Goal: Transaction & Acquisition: Book appointment/travel/reservation

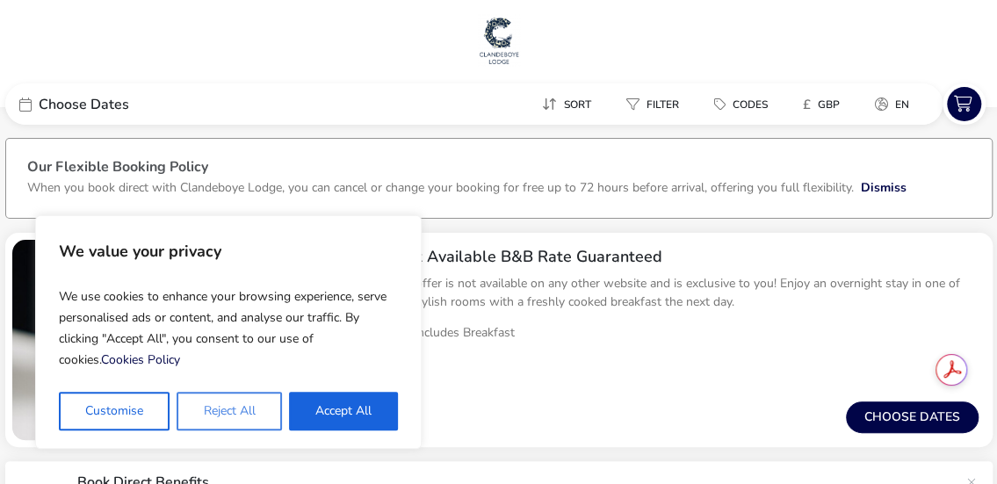
click at [247, 414] on button "Reject All" at bounding box center [228, 411] width 104 height 39
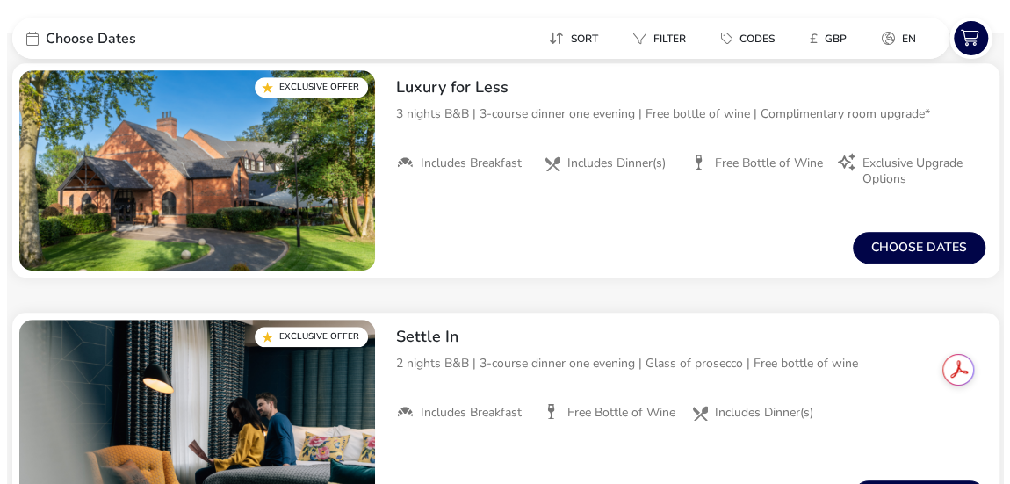
scroll to position [351, 0]
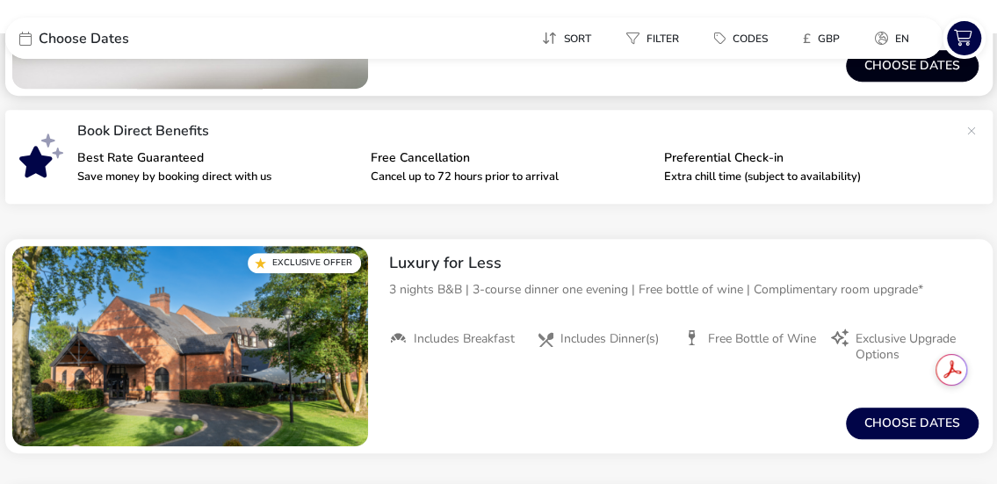
click at [897, 80] on button "Choose dates" at bounding box center [912, 66] width 133 height 32
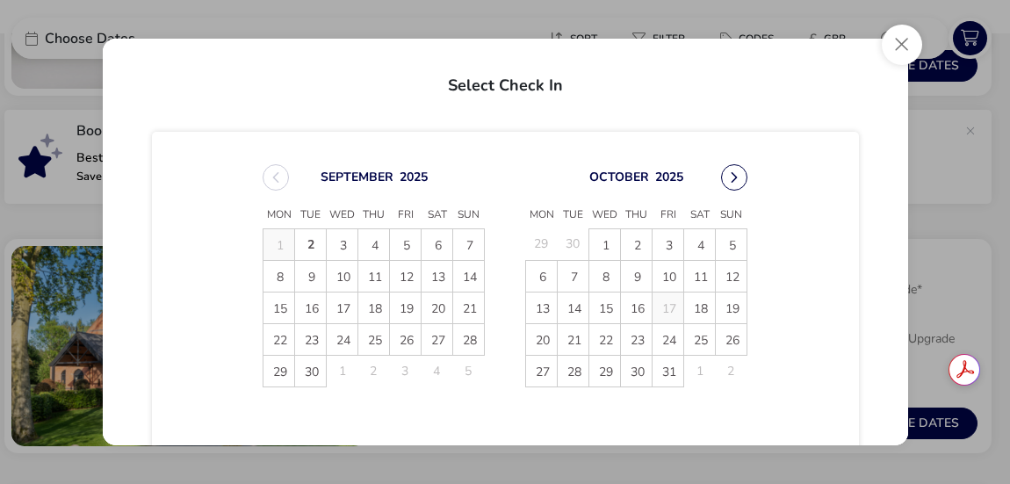
click at [734, 175] on button "Next Month" at bounding box center [734, 177] width 26 height 26
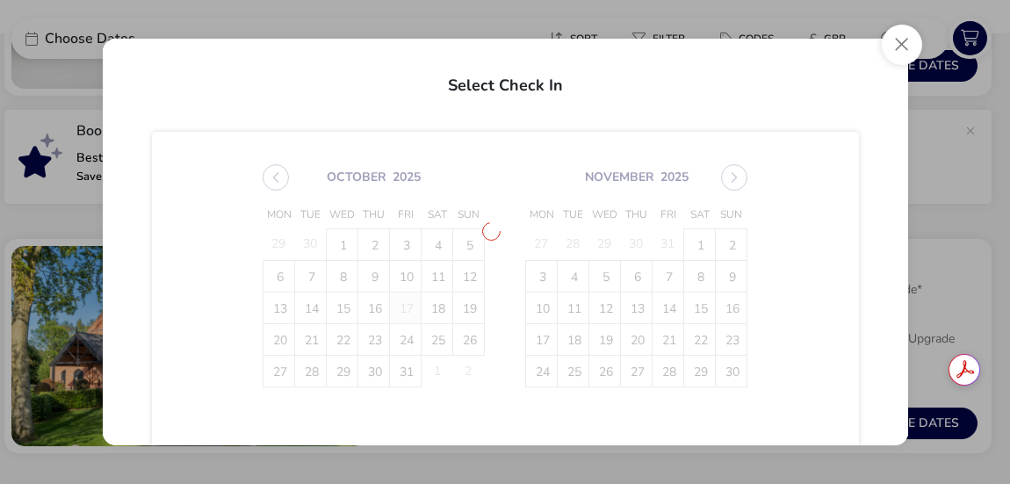
click at [733, 183] on span "[DATE] Mon Tue Wed Thu Fri Sat Sun 29 30 1 2 3 4 5 6 7 8 9 10 11 12 13 14 15 16…" at bounding box center [505, 275] width 516 height 265
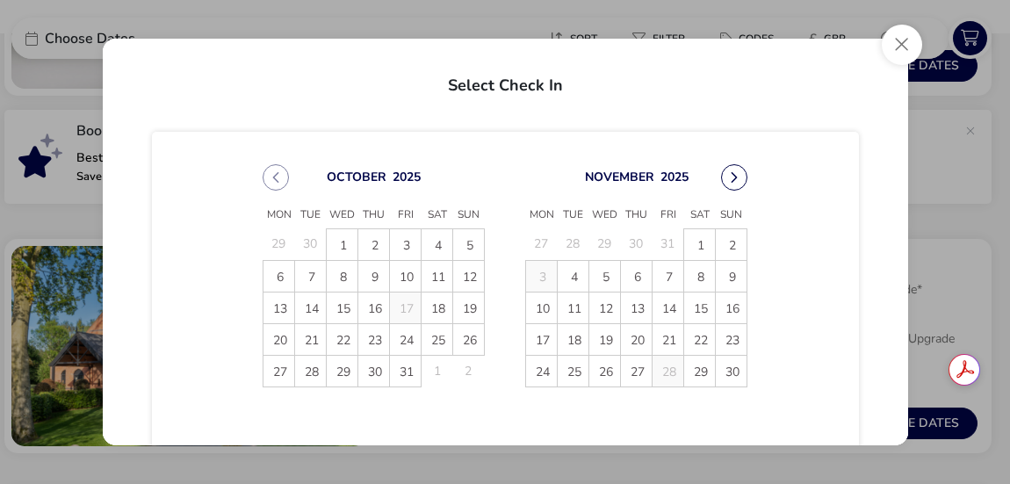
click at [733, 183] on button "Next Month" at bounding box center [734, 177] width 26 height 26
click at [539, 368] on span "29" at bounding box center [541, 371] width 31 height 31
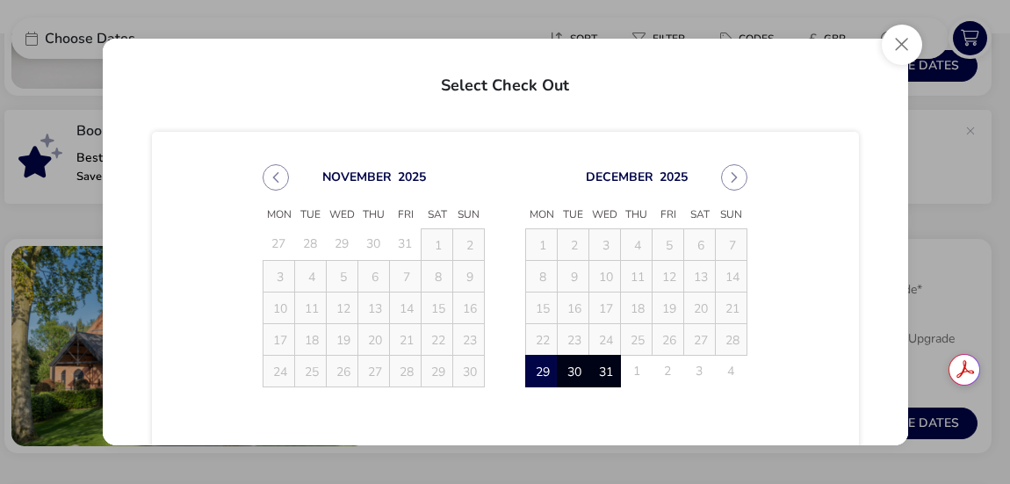
click at [610, 366] on span "31" at bounding box center [604, 371] width 31 height 31
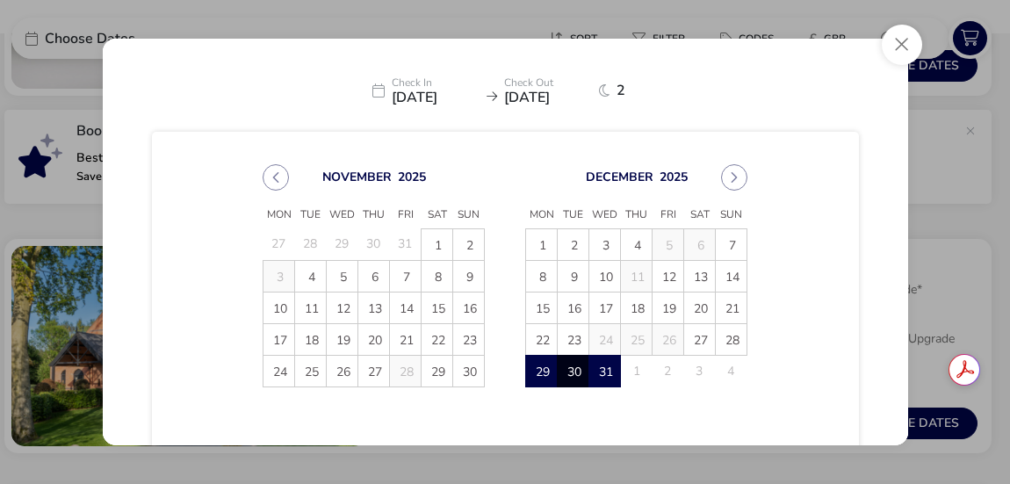
scroll to position [171, 0]
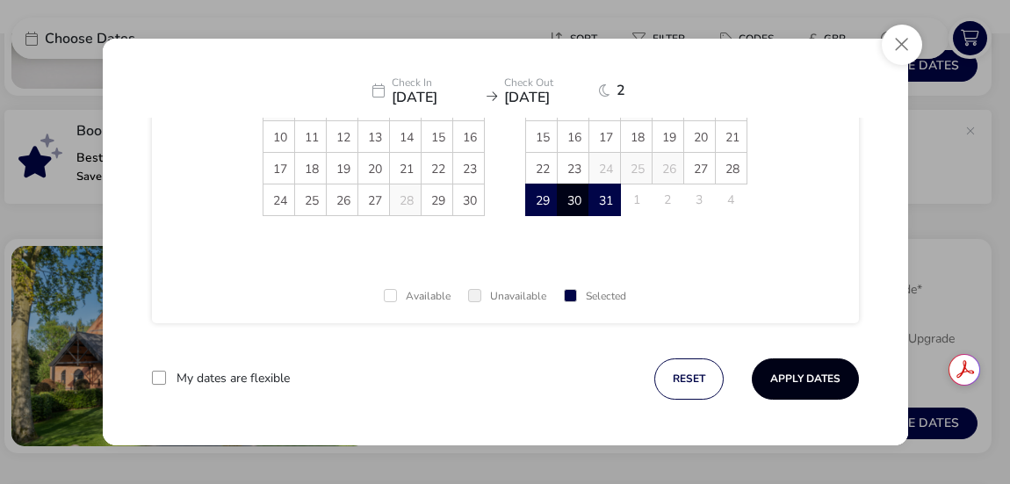
click at [809, 366] on button "Apply Dates" at bounding box center [805, 378] width 107 height 41
